Goal: Use online tool/utility

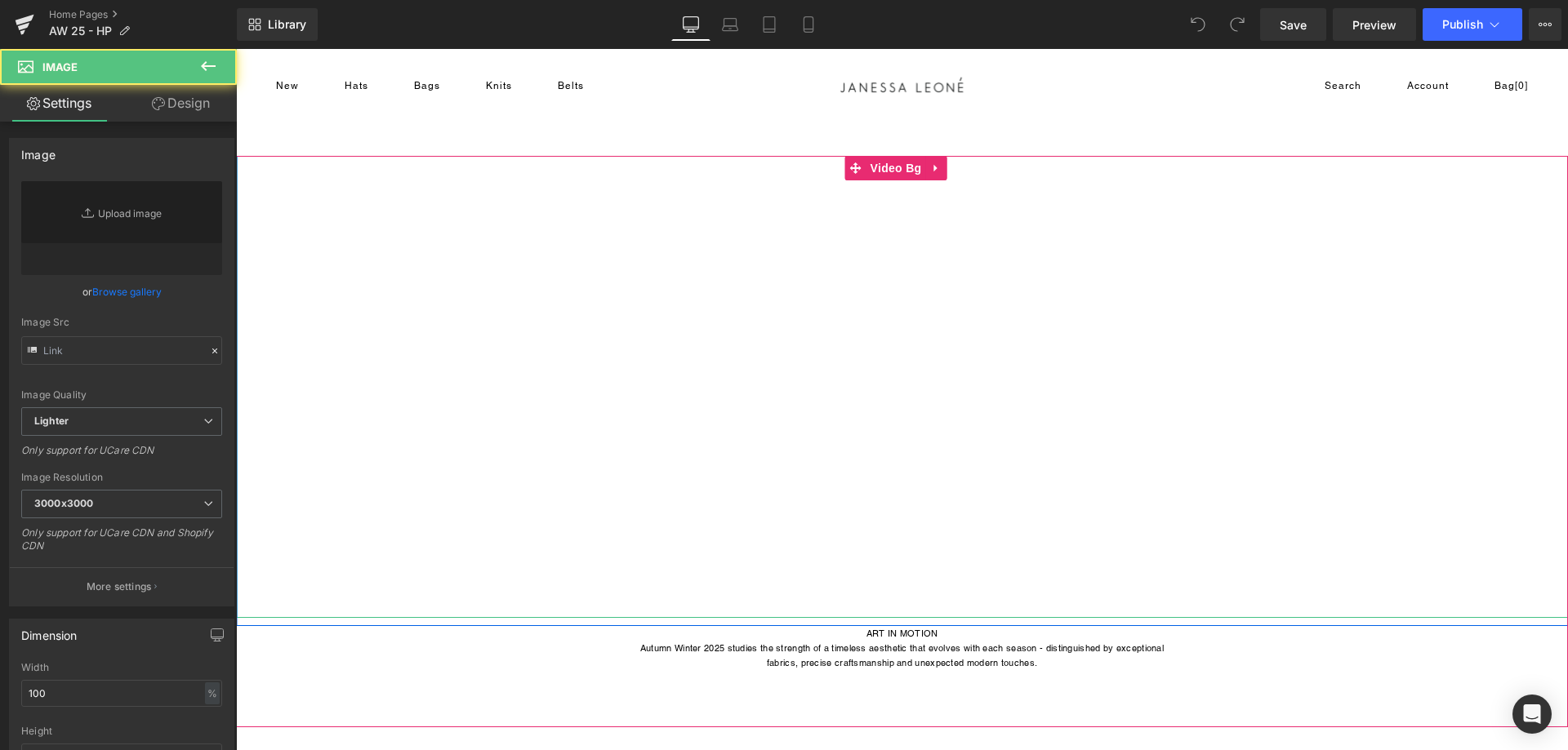
type input "[URL][DOMAIN_NAME]"
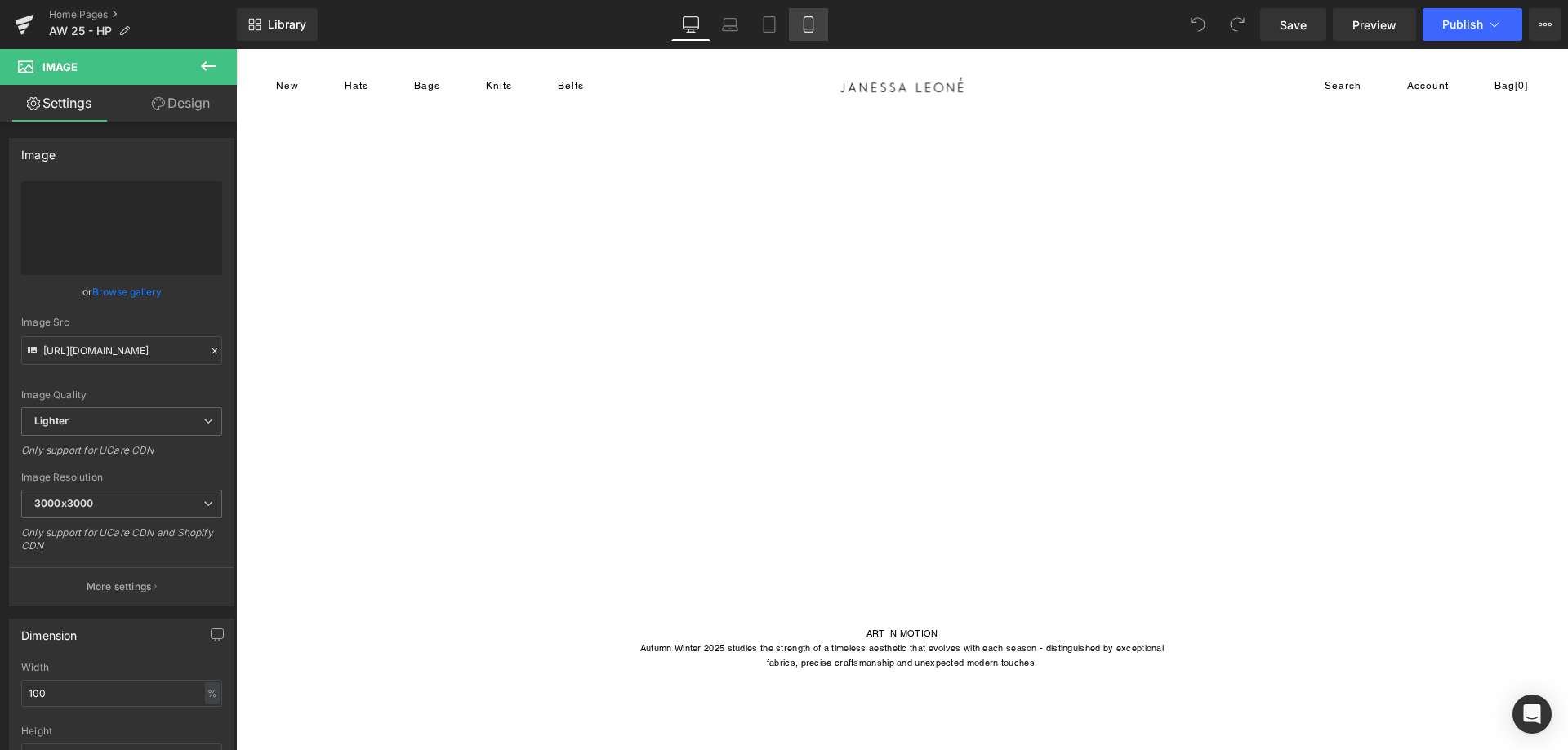
click at [806, 24] on icon at bounding box center [809, 25] width 16 height 16
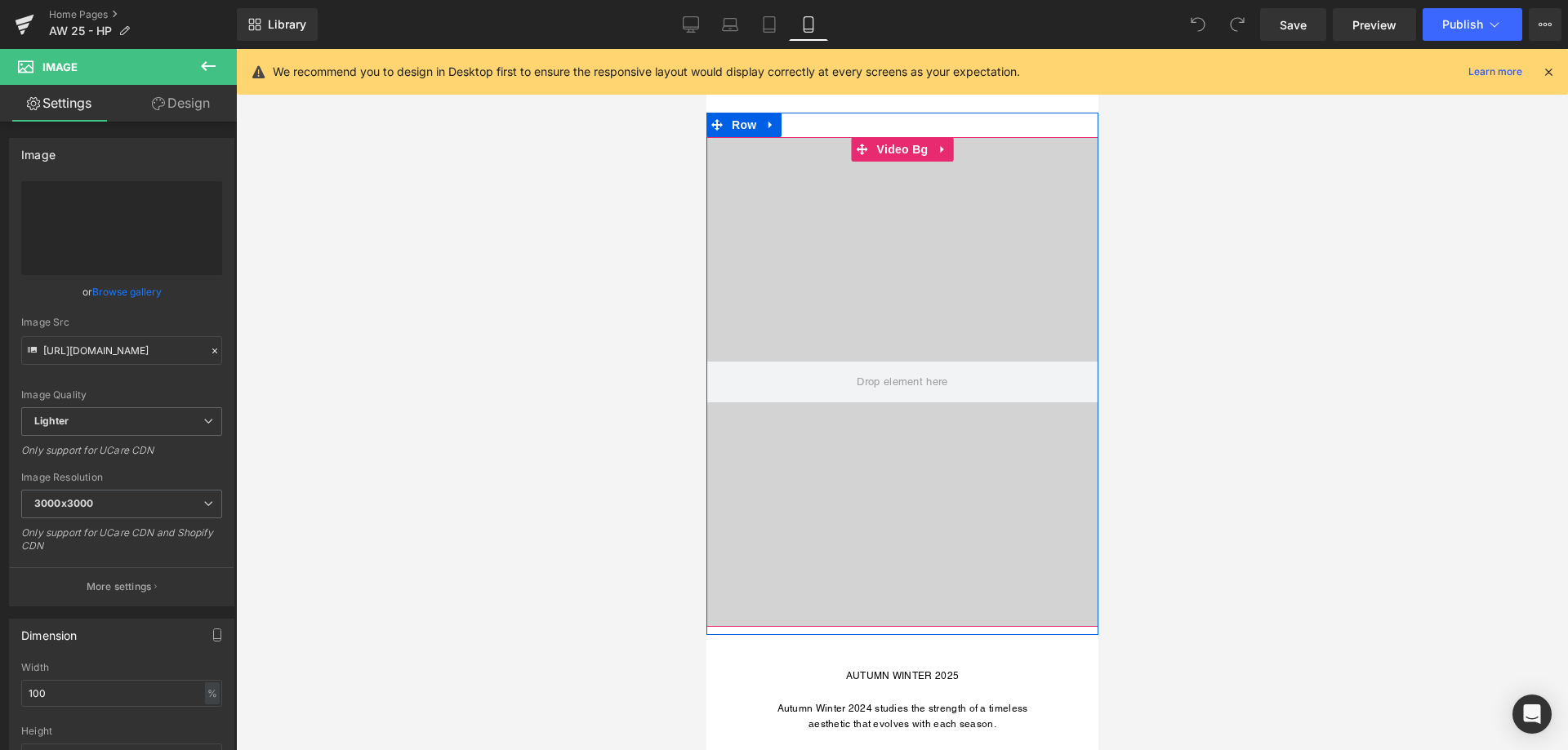
click at [835, 239] on div at bounding box center [901, 381] width 392 height 490
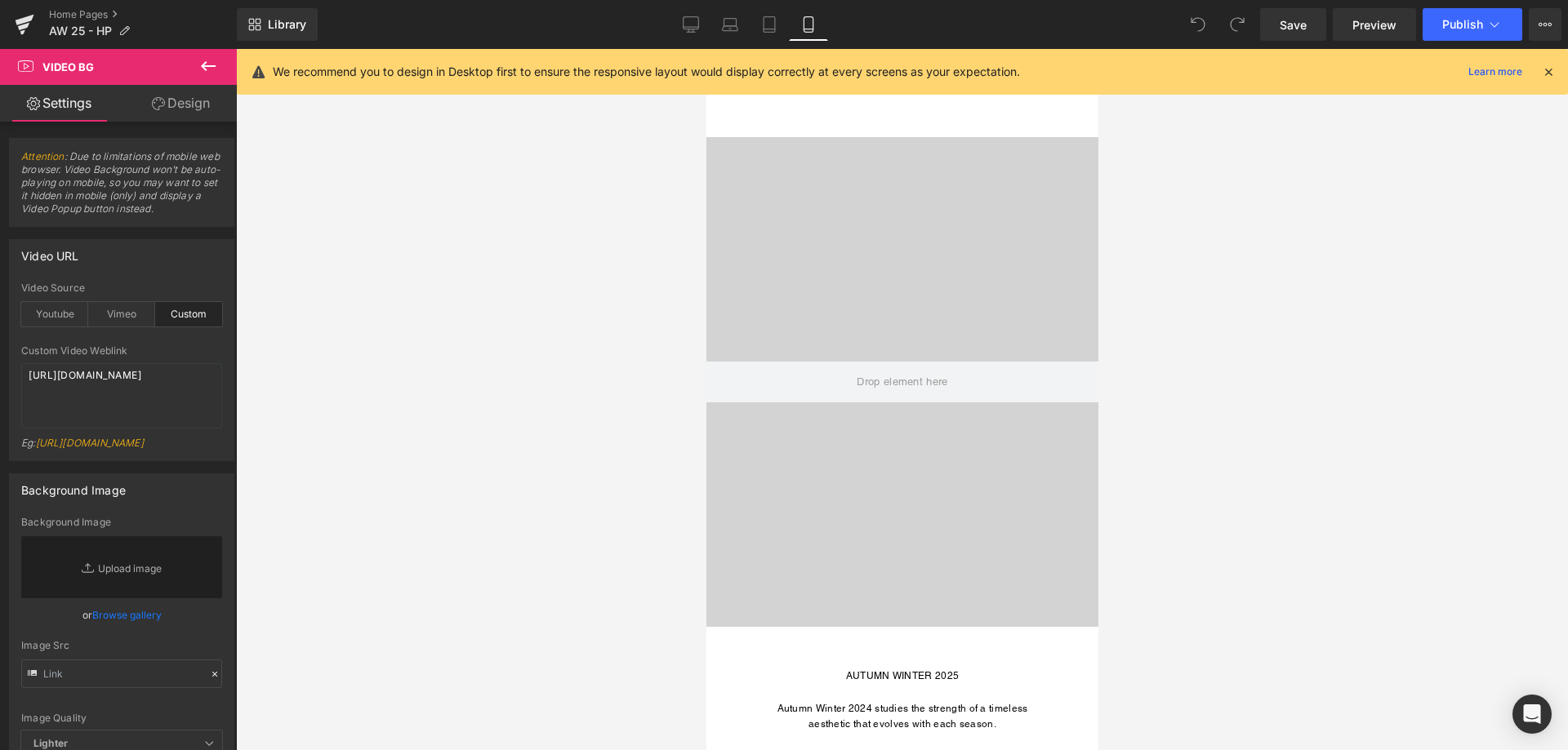
click at [1175, 318] on div at bounding box center [902, 400] width 1332 height 701
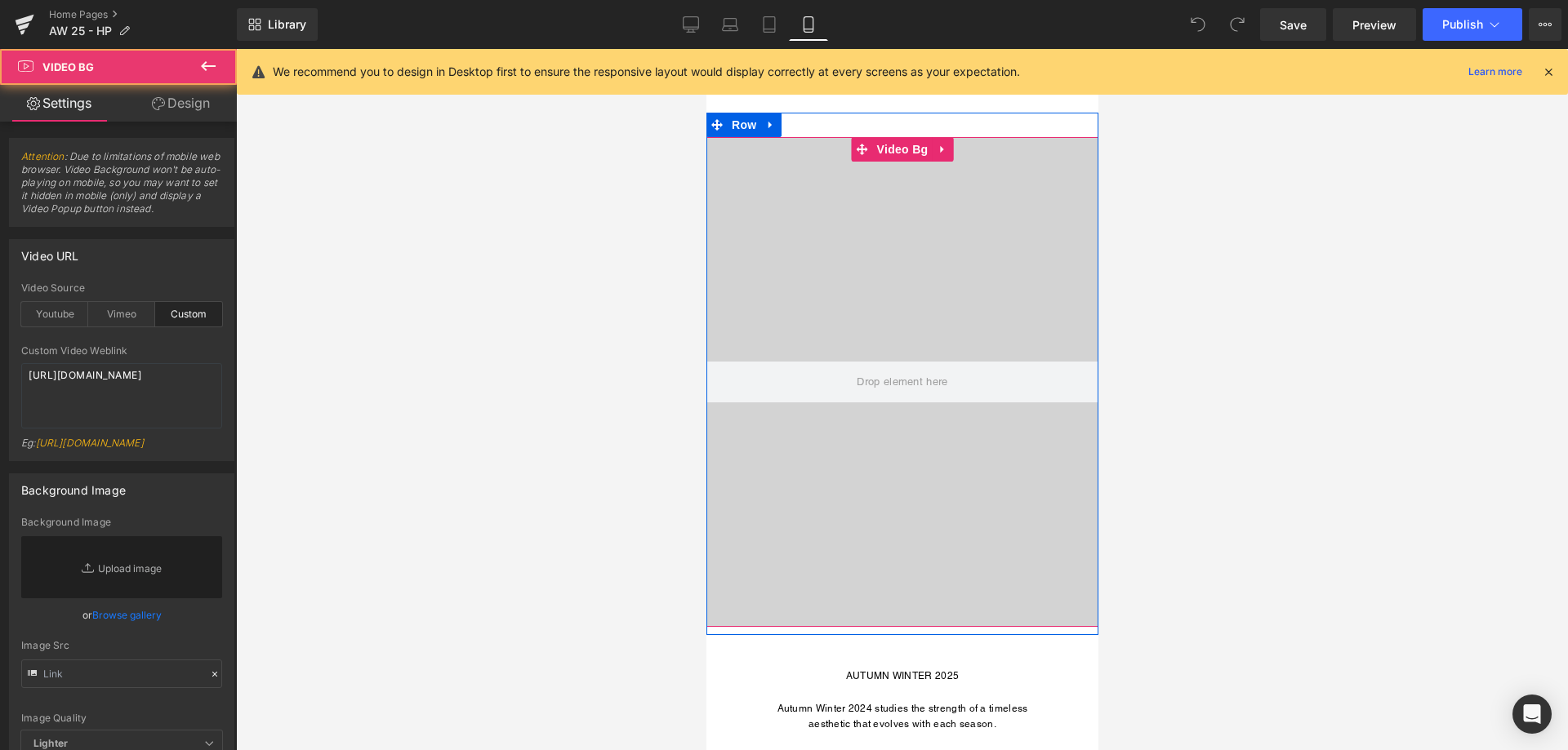
click at [809, 268] on div at bounding box center [901, 381] width 392 height 490
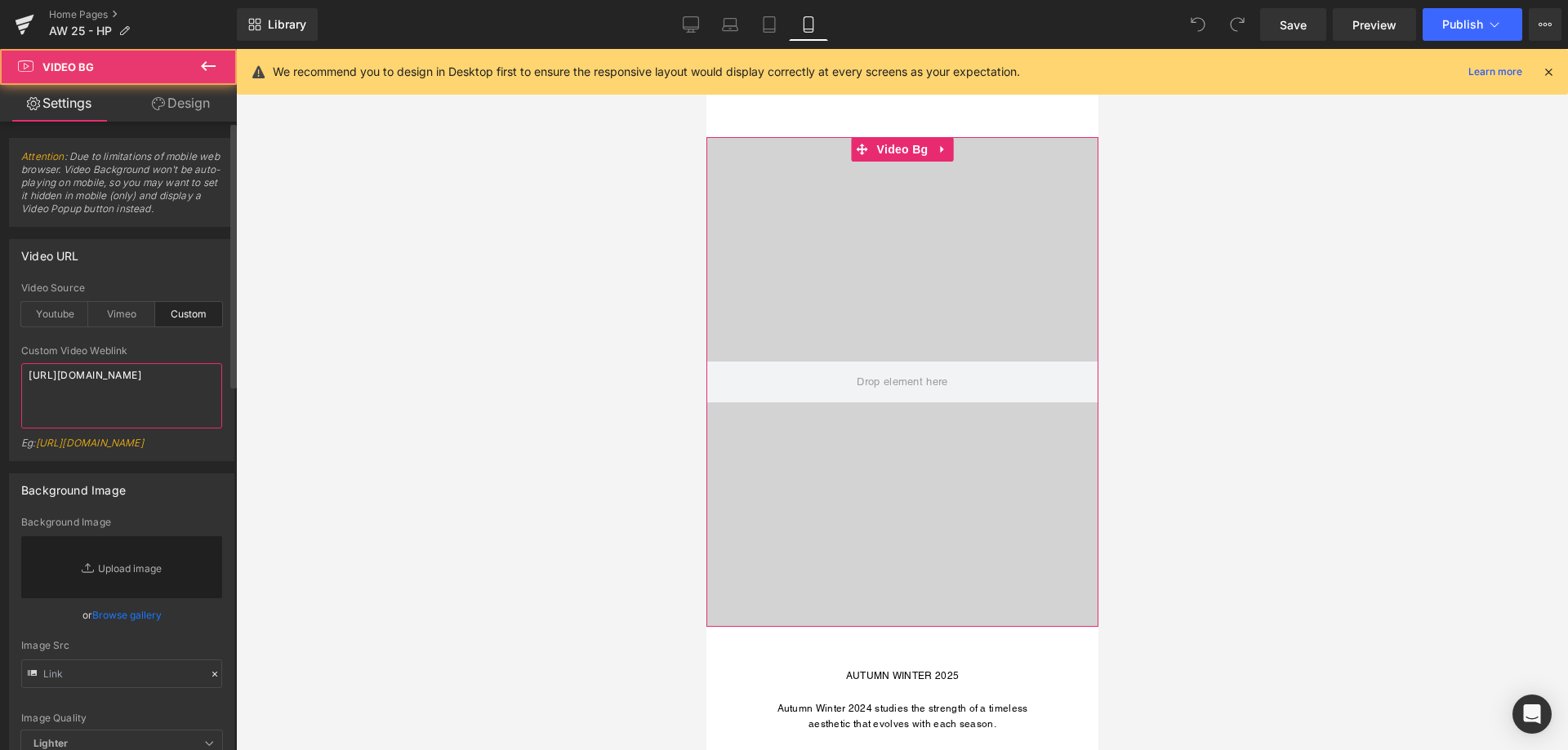
click at [111, 377] on textarea "[URL][DOMAIN_NAME]" at bounding box center [121, 396] width 201 height 66
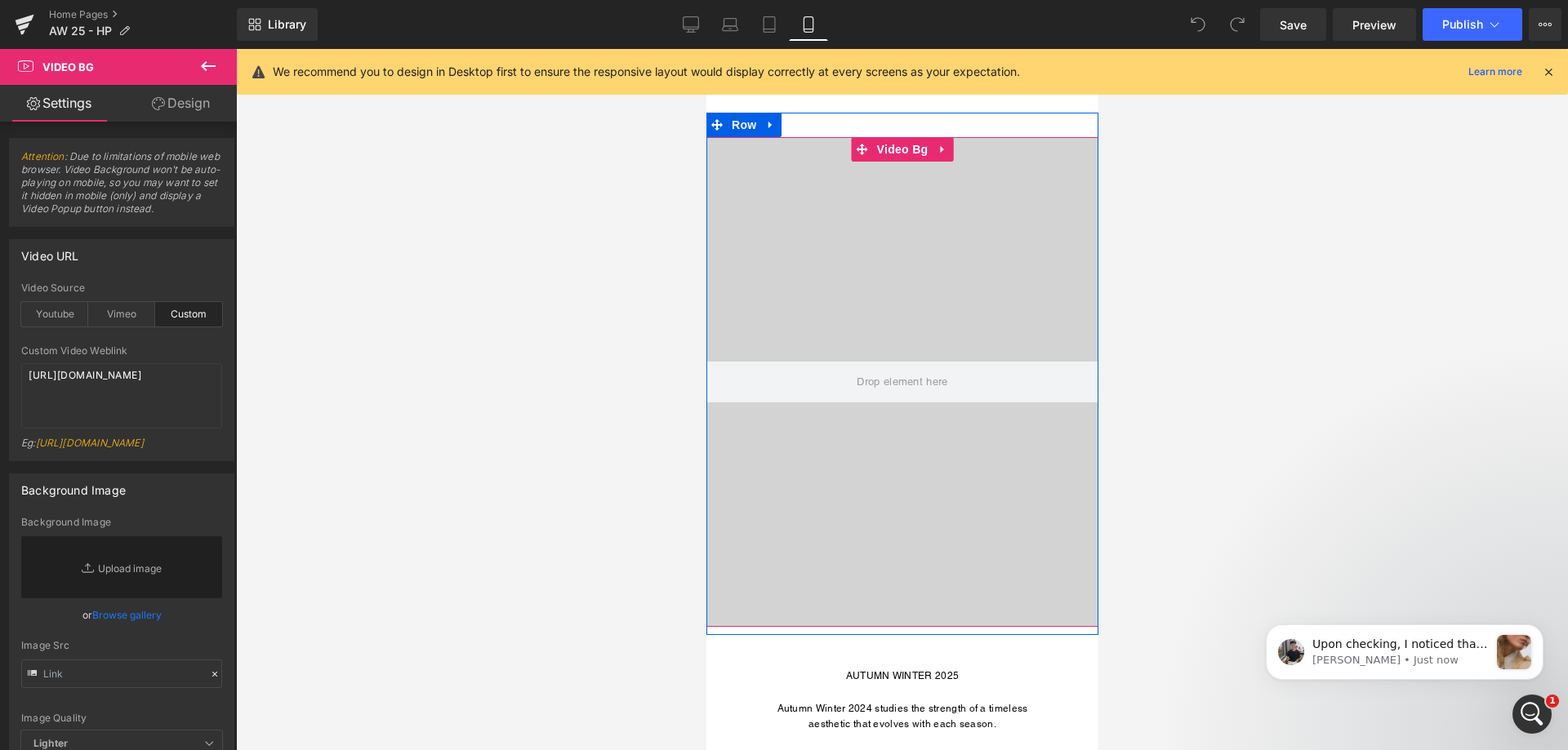
click at [895, 291] on div at bounding box center [901, 381] width 392 height 490
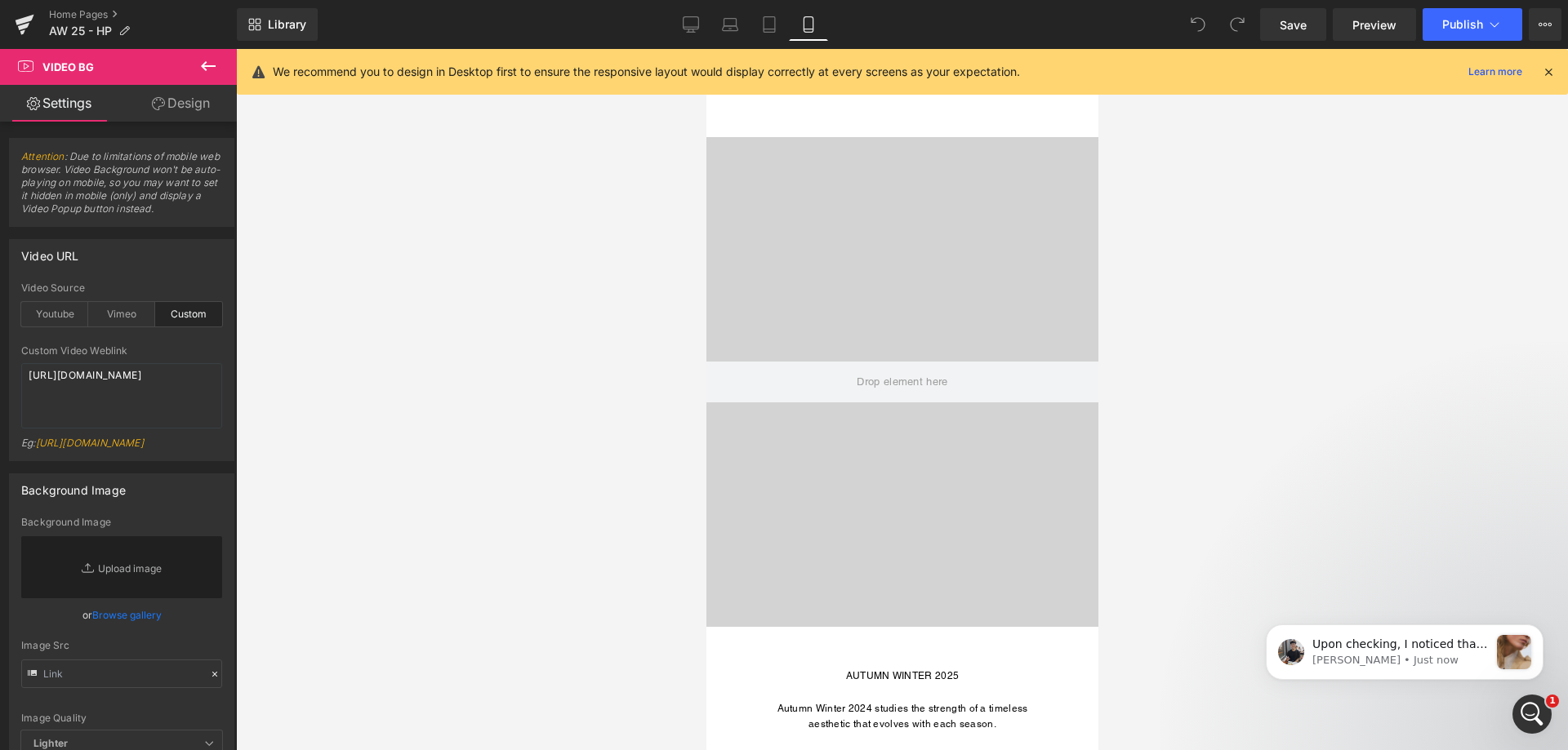
click at [1543, 66] on icon at bounding box center [1548, 72] width 15 height 15
